Goal: Information Seeking & Learning: Learn about a topic

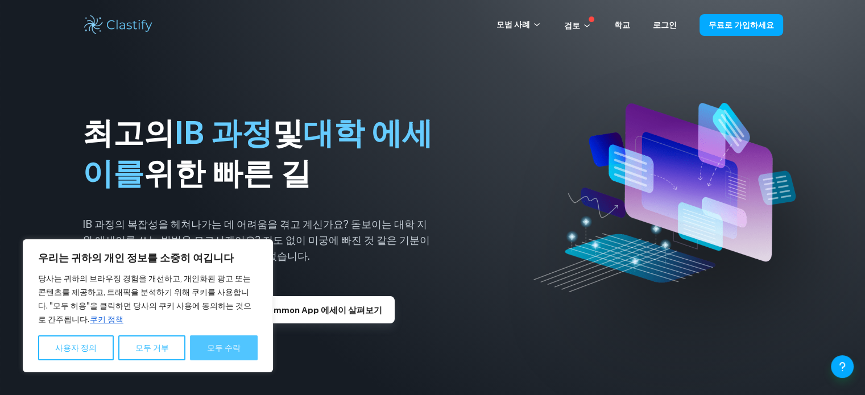
drag, startPoint x: 235, startPoint y: 345, endPoint x: 234, endPoint y: 352, distance: 7.5
click at [234, 352] on font "모두 수락" at bounding box center [224, 347] width 34 height 9
checkbox input "true"
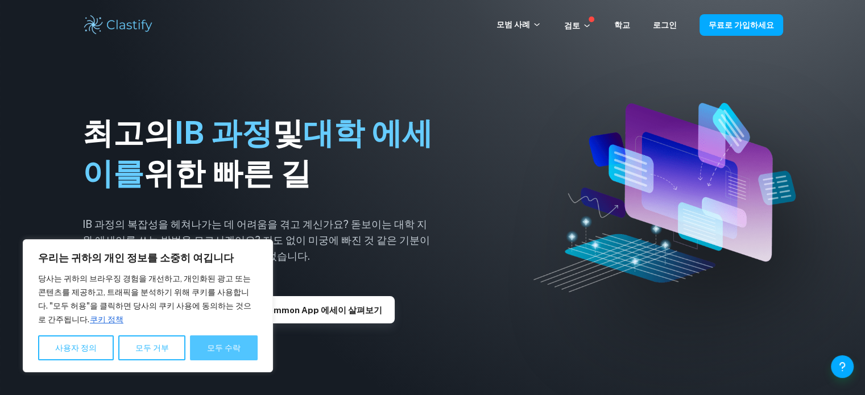
checkbox input "true"
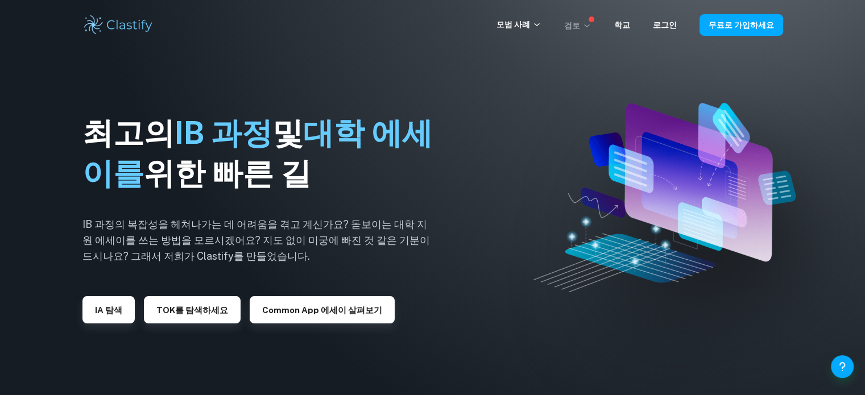
click at [580, 20] on font "검토" at bounding box center [572, 25] width 16 height 13
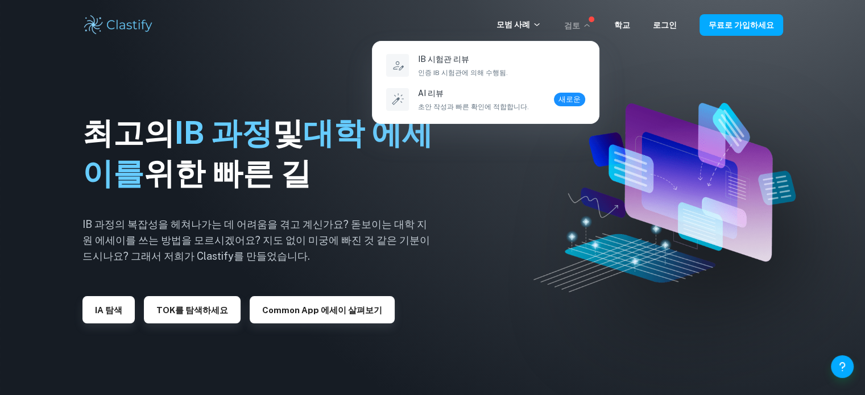
click at [494, 184] on div at bounding box center [432, 197] width 865 height 395
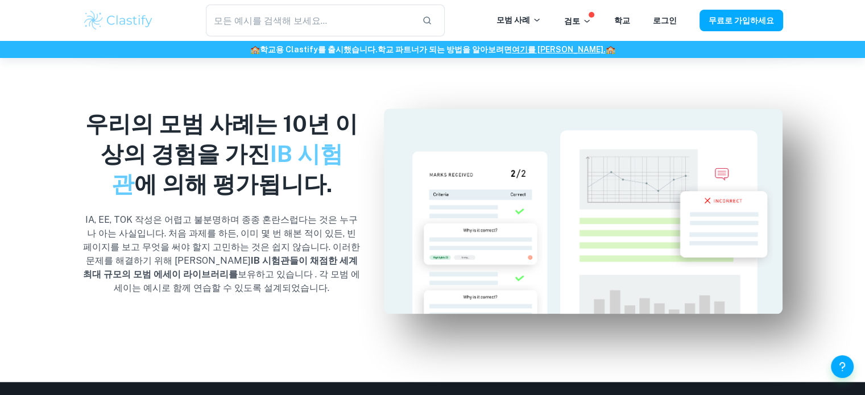
scroll to position [829, 0]
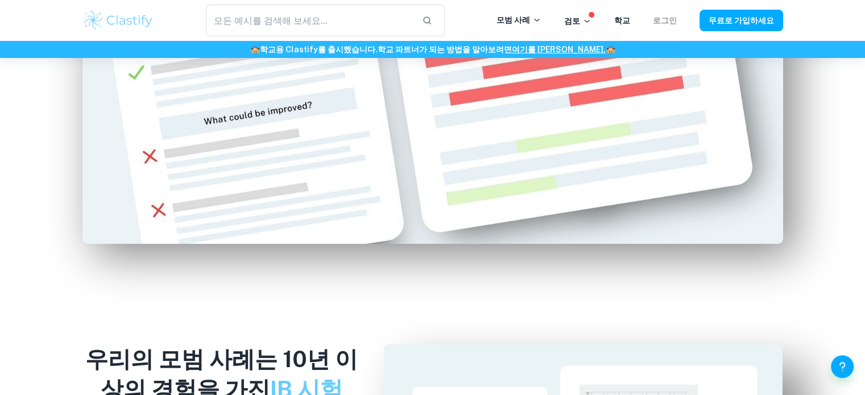
click at [677, 19] on font "로그인" at bounding box center [665, 20] width 24 height 9
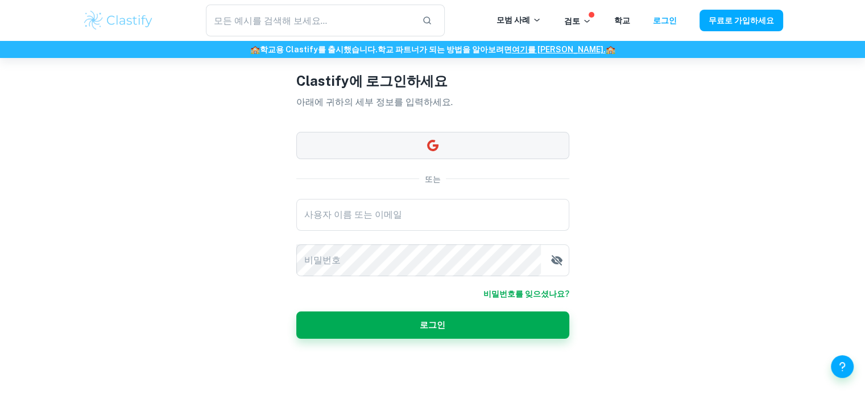
scroll to position [52, 0]
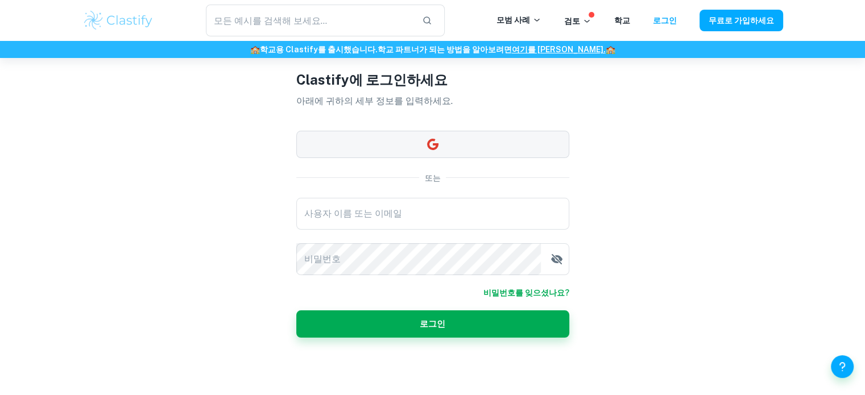
click at [455, 136] on button "button" at bounding box center [432, 144] width 273 height 27
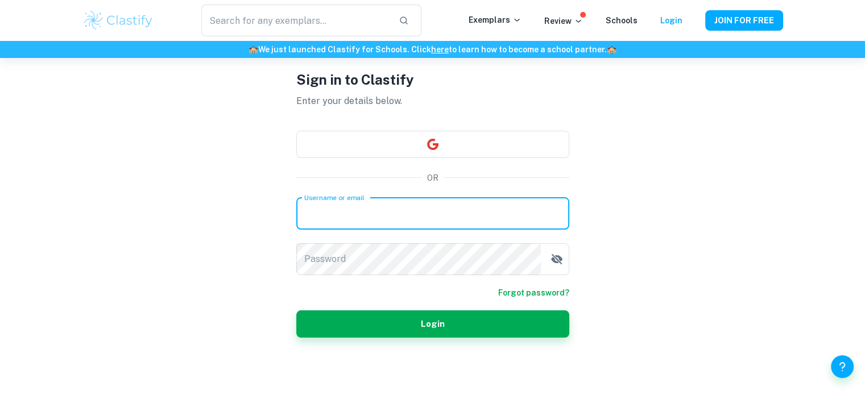
click at [368, 217] on input "Username or email" at bounding box center [432, 214] width 273 height 32
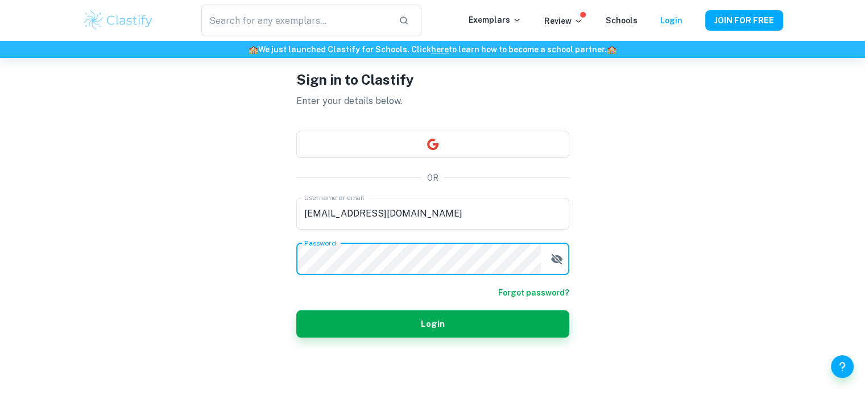
click at [296, 310] on button "Login" at bounding box center [432, 323] width 273 height 27
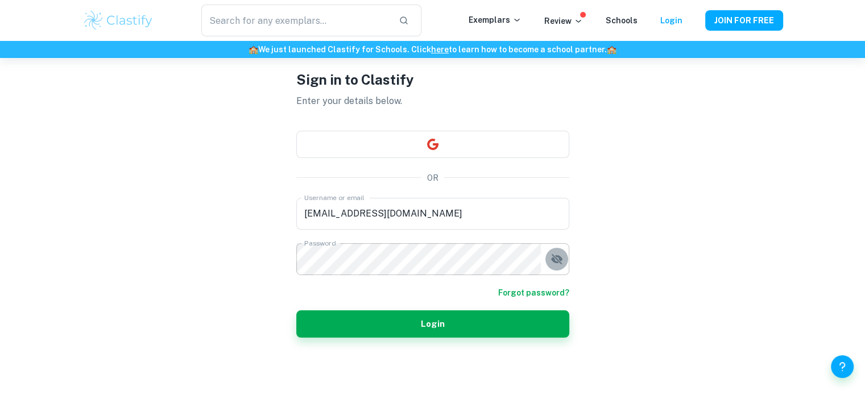
click at [556, 257] on icon "button" at bounding box center [557, 259] width 14 height 14
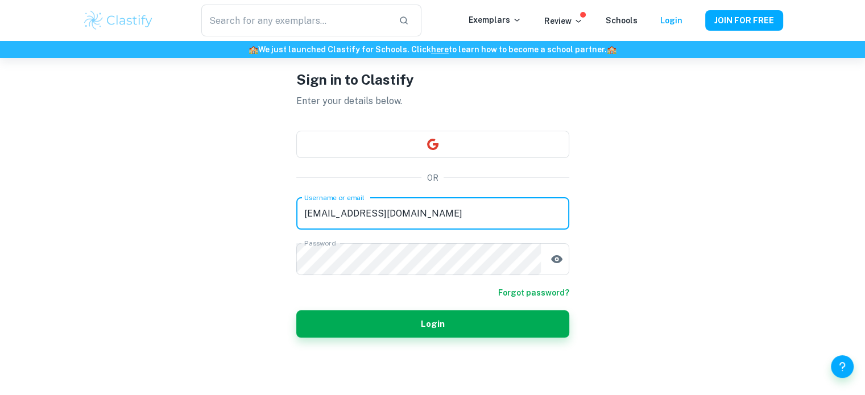
click at [371, 217] on input "jejupsmath@gmil.com" at bounding box center [432, 214] width 273 height 32
type input "jejupsmath@gmail.com"
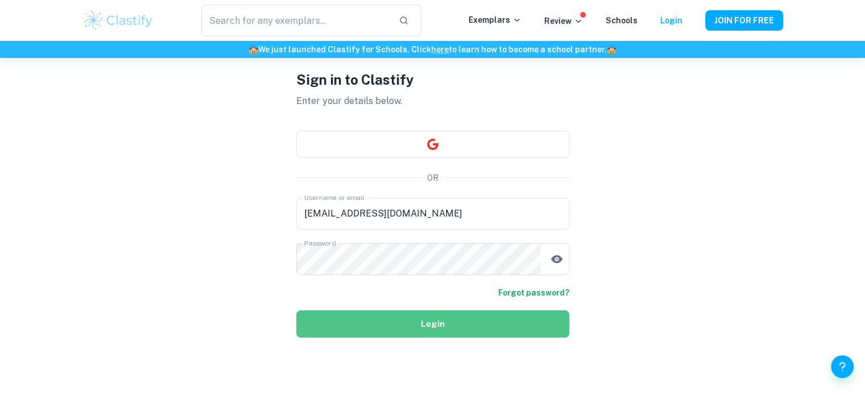
click at [387, 321] on button "Login" at bounding box center [432, 323] width 273 height 27
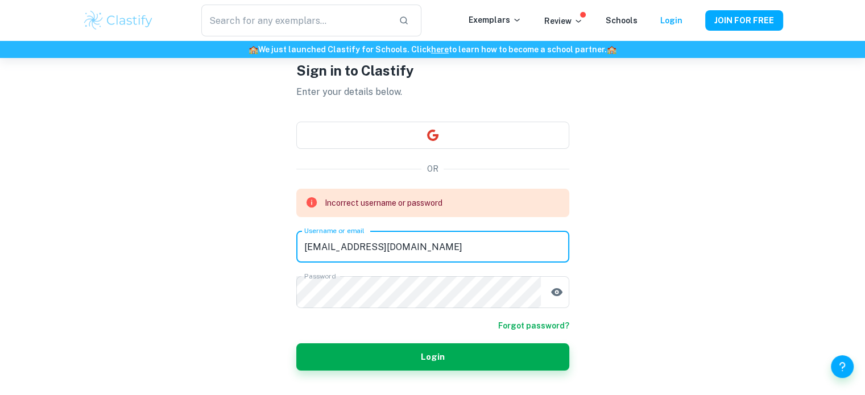
click at [387, 247] on input "jejupsmath@gmail.com" at bounding box center [432, 247] width 273 height 32
click at [403, 247] on input "jejupsmath@gmail.com" at bounding box center [432, 247] width 273 height 32
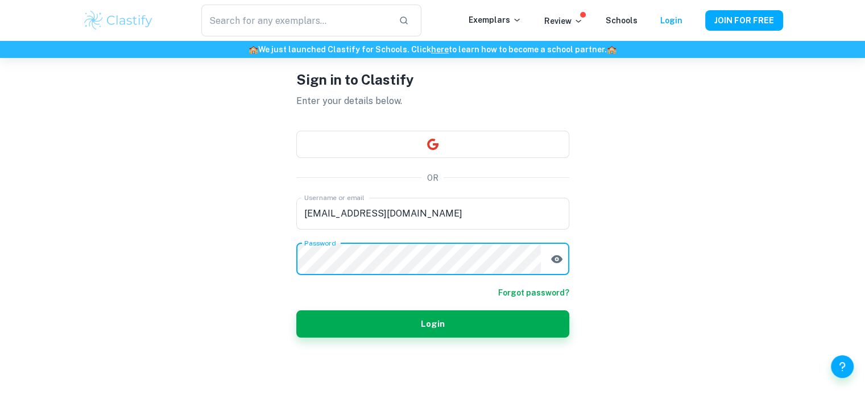
click at [391, 296] on form "Username or email jejupsmath@gmail.com Username or email Password Password Forg…" at bounding box center [432, 268] width 273 height 140
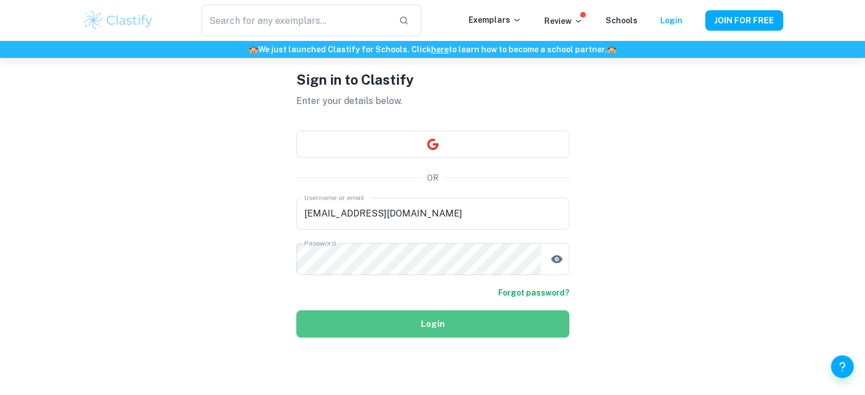
click at [430, 325] on button "Login" at bounding box center [432, 323] width 273 height 27
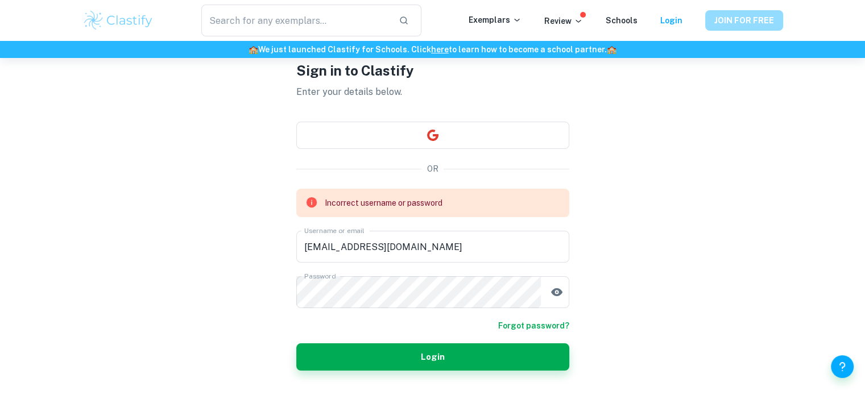
click at [740, 23] on button "JOIN FOR FREE" at bounding box center [744, 20] width 78 height 20
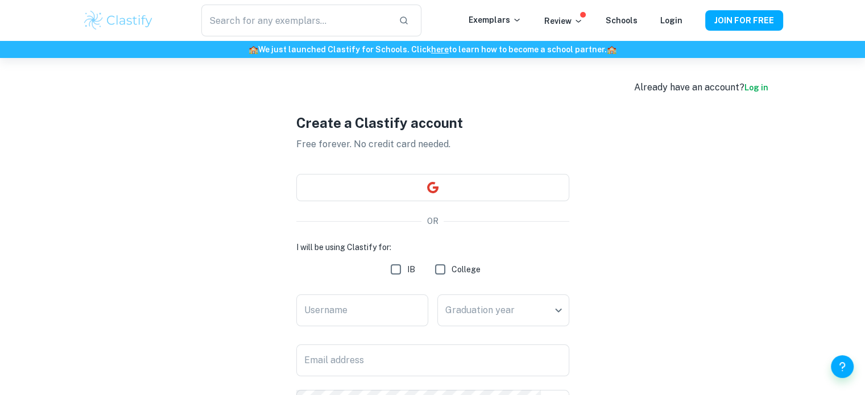
click at [660, 26] on div "Exemplars Review Schools Login" at bounding box center [587, 21] width 237 height 14
click at [669, 20] on link "Login" at bounding box center [671, 20] width 22 height 9
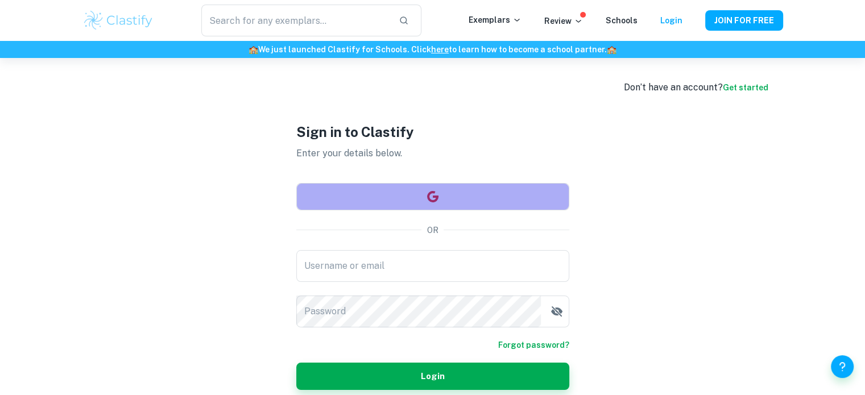
click at [436, 198] on icon "button" at bounding box center [431, 195] width 11 height 11
click at [428, 199] on icon "button" at bounding box center [431, 195] width 11 height 11
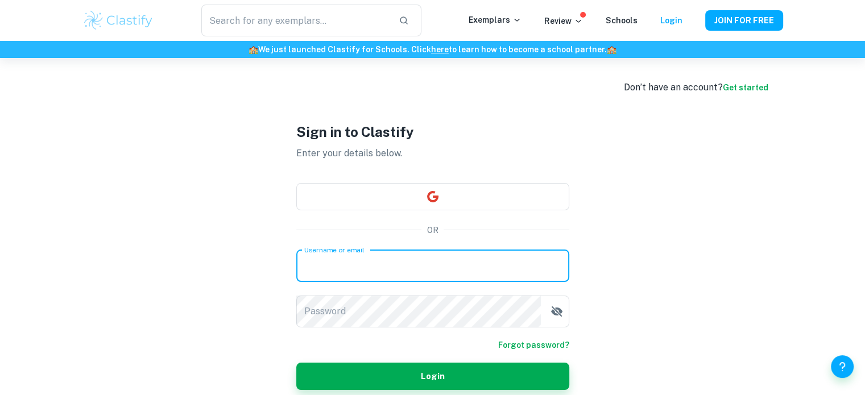
click at [399, 270] on input "Username or email" at bounding box center [432, 266] width 273 height 32
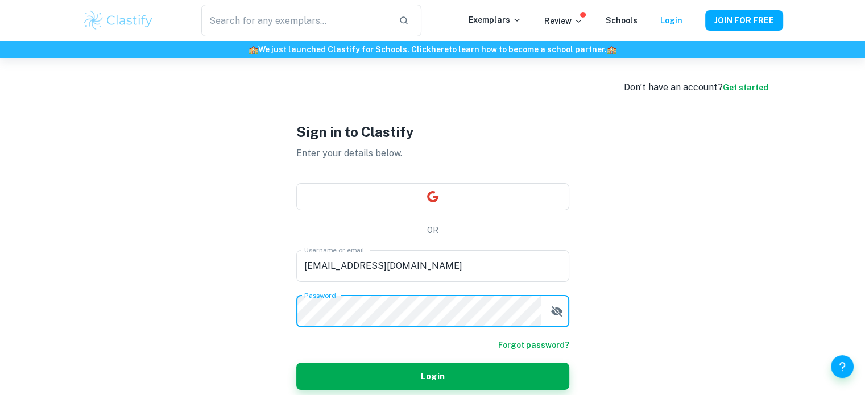
click at [296, 363] on button "Login" at bounding box center [432, 376] width 273 height 27
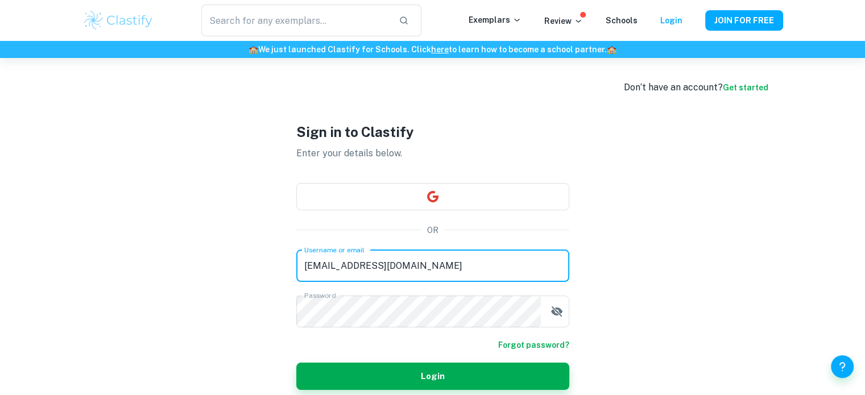
click at [375, 300] on div "Username or email jejupsmath@gmil.com Username or email Password Password" at bounding box center [432, 288] width 273 height 77
type input "jejupsmath@gmail.com"
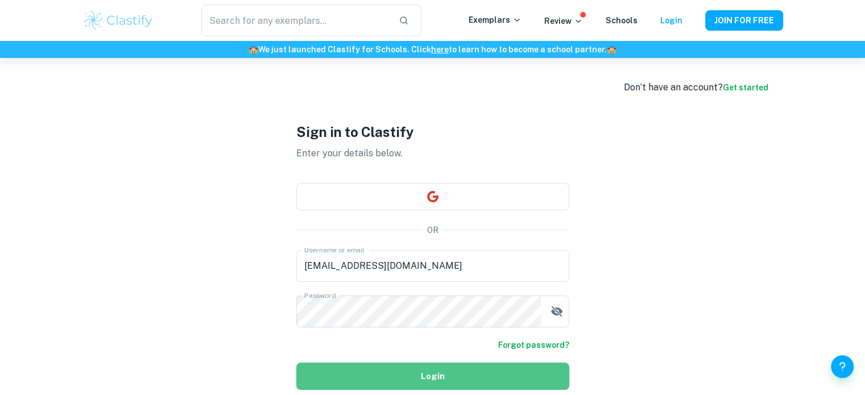
click at [396, 380] on button "Login" at bounding box center [432, 376] width 273 height 27
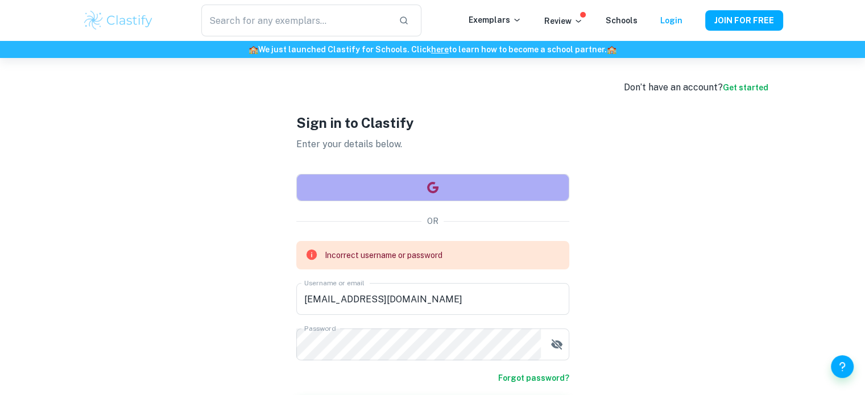
click at [441, 181] on button "button" at bounding box center [432, 187] width 273 height 27
click at [428, 193] on icon "button" at bounding box center [433, 188] width 14 height 14
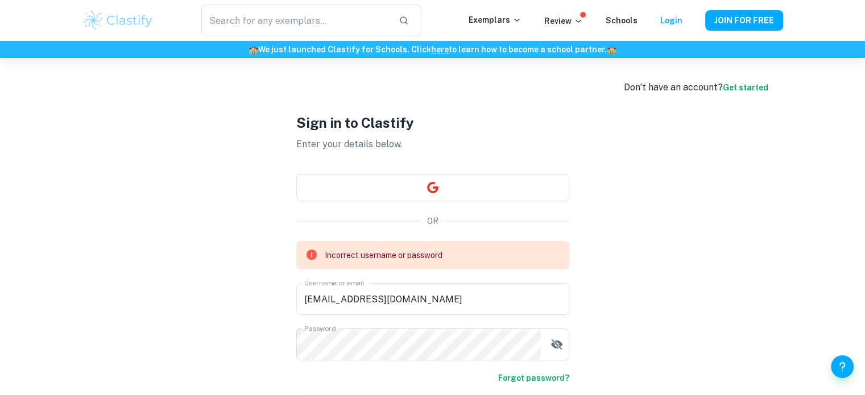
click at [132, 30] on img at bounding box center [118, 20] width 72 height 23
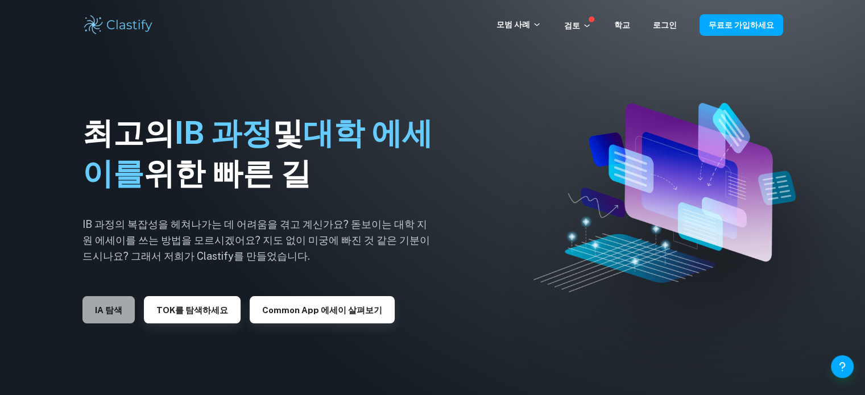
click at [116, 311] on font "IA 탐색" at bounding box center [108, 310] width 27 height 10
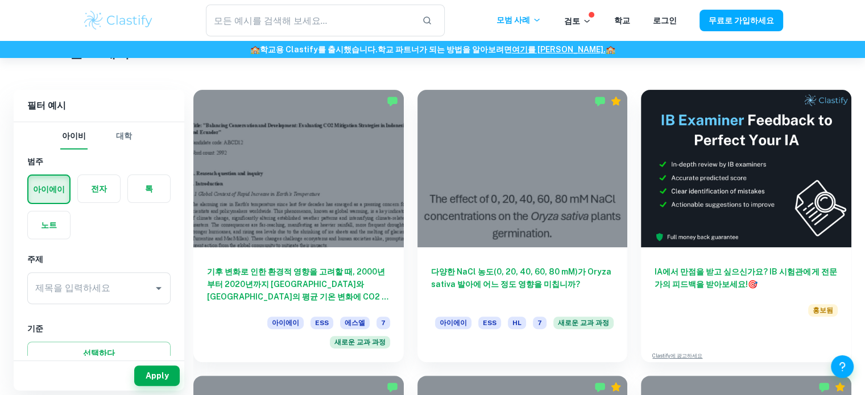
scroll to position [295, 0]
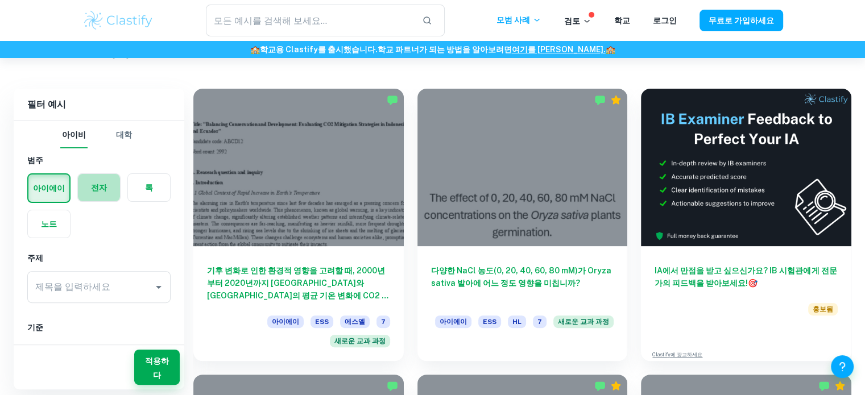
click at [115, 181] on label "button" at bounding box center [99, 187] width 42 height 27
click at [0, 0] on input "radio" at bounding box center [0, 0] width 0 height 0
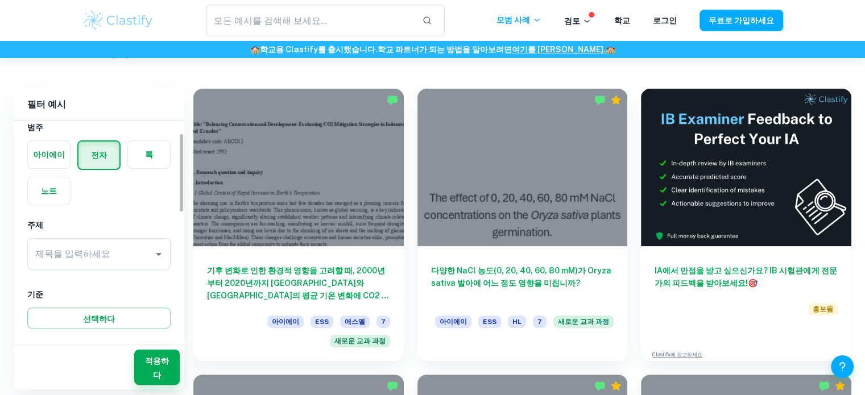
scroll to position [34, 0]
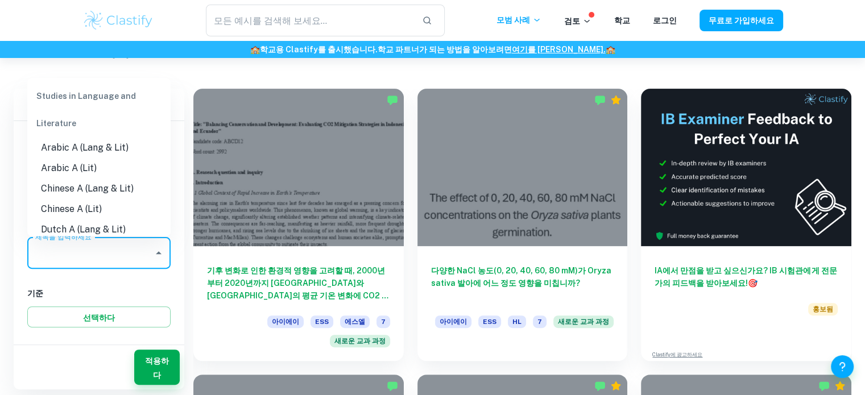
click at [143, 250] on input "제목을 입력하세요" at bounding box center [90, 253] width 116 height 22
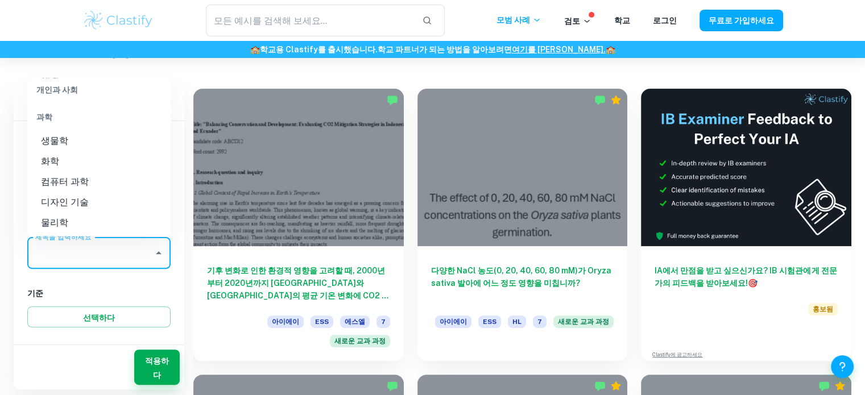
scroll to position [1249, 0]
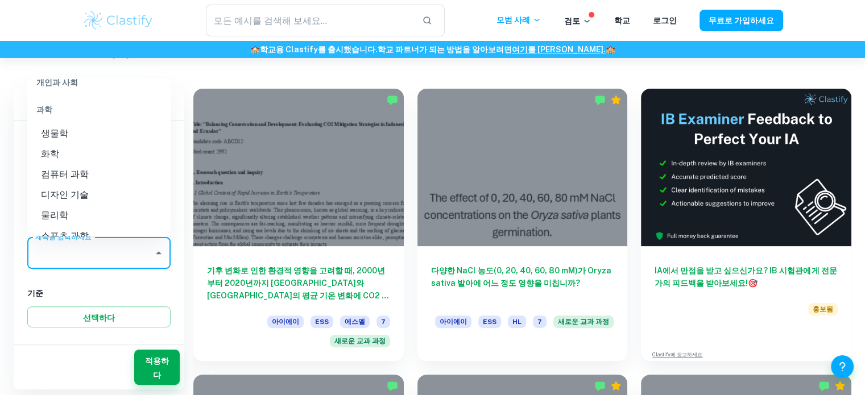
click at [68, 176] on font "컴퓨터 과학" at bounding box center [65, 174] width 48 height 11
type input "Computer Science"
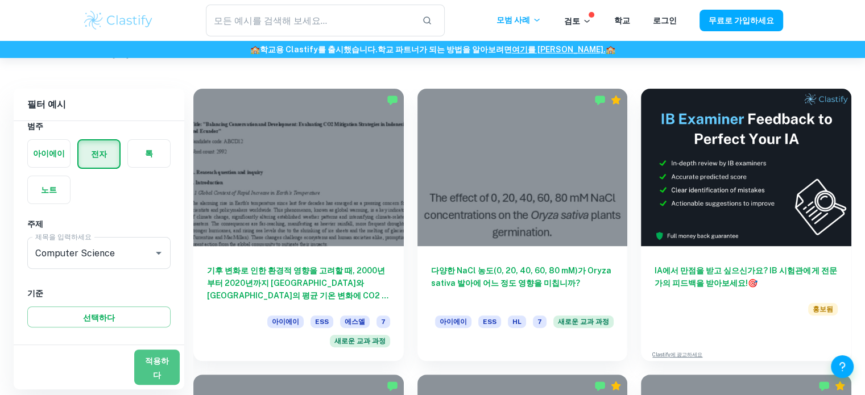
click at [168, 358] on font "적용하다" at bounding box center [157, 367] width 24 height 23
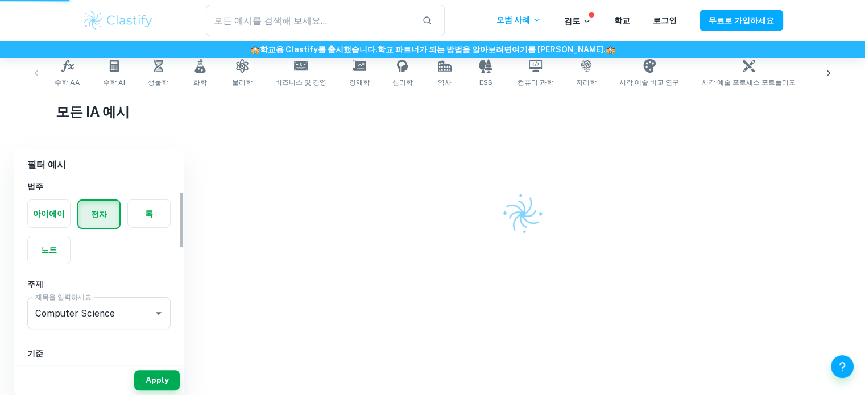
scroll to position [223, 0]
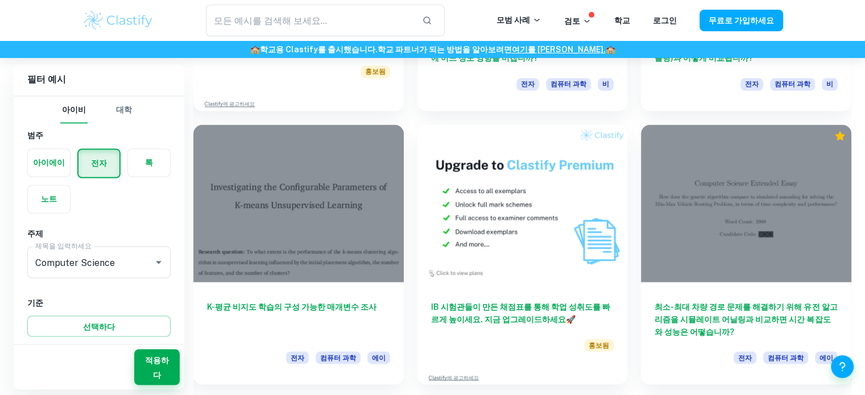
scroll to position [1927, 0]
